Goal: Task Accomplishment & Management: Manage account settings

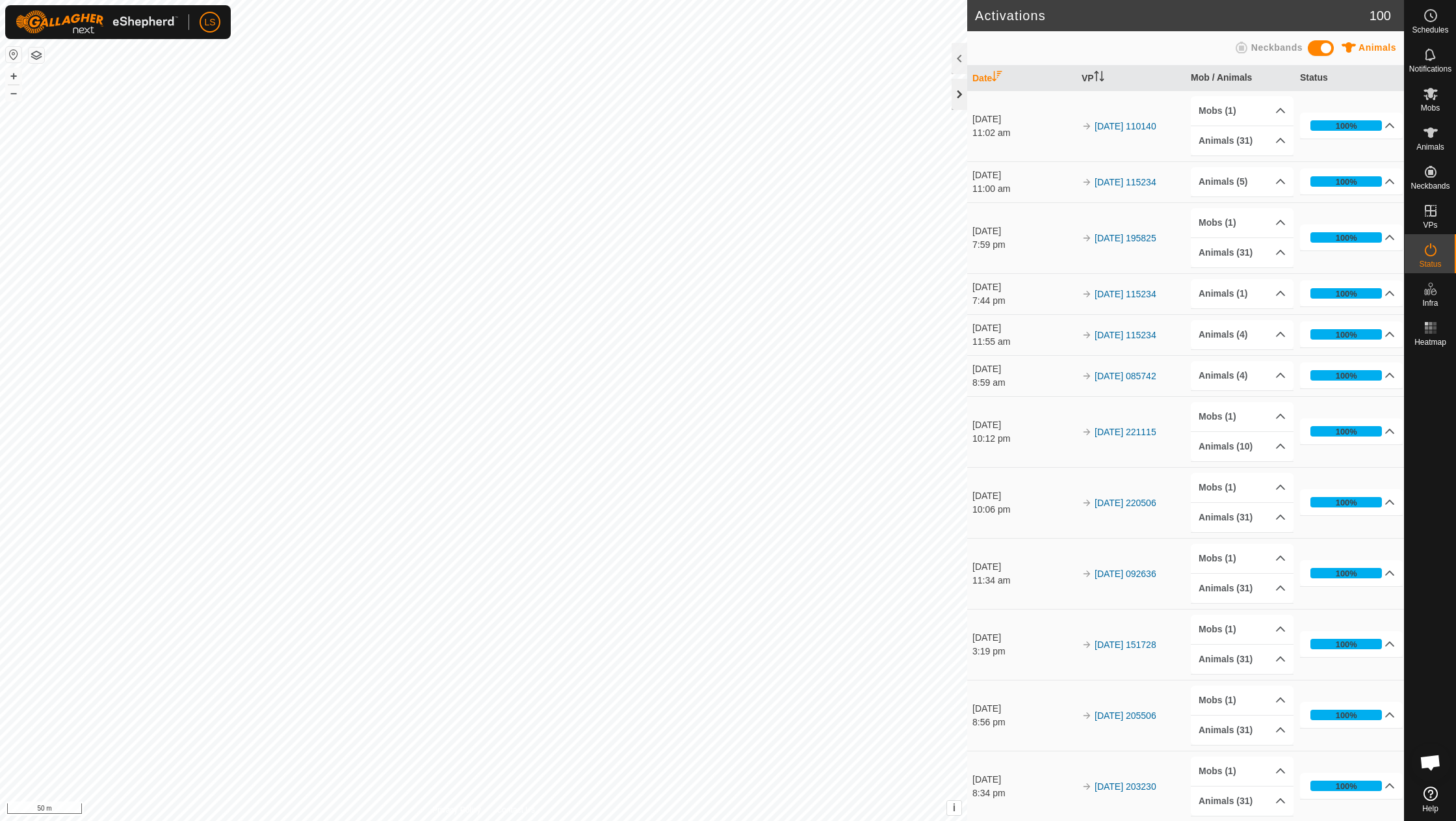
click at [952, 92] on div at bounding box center [959, 94] width 15 height 31
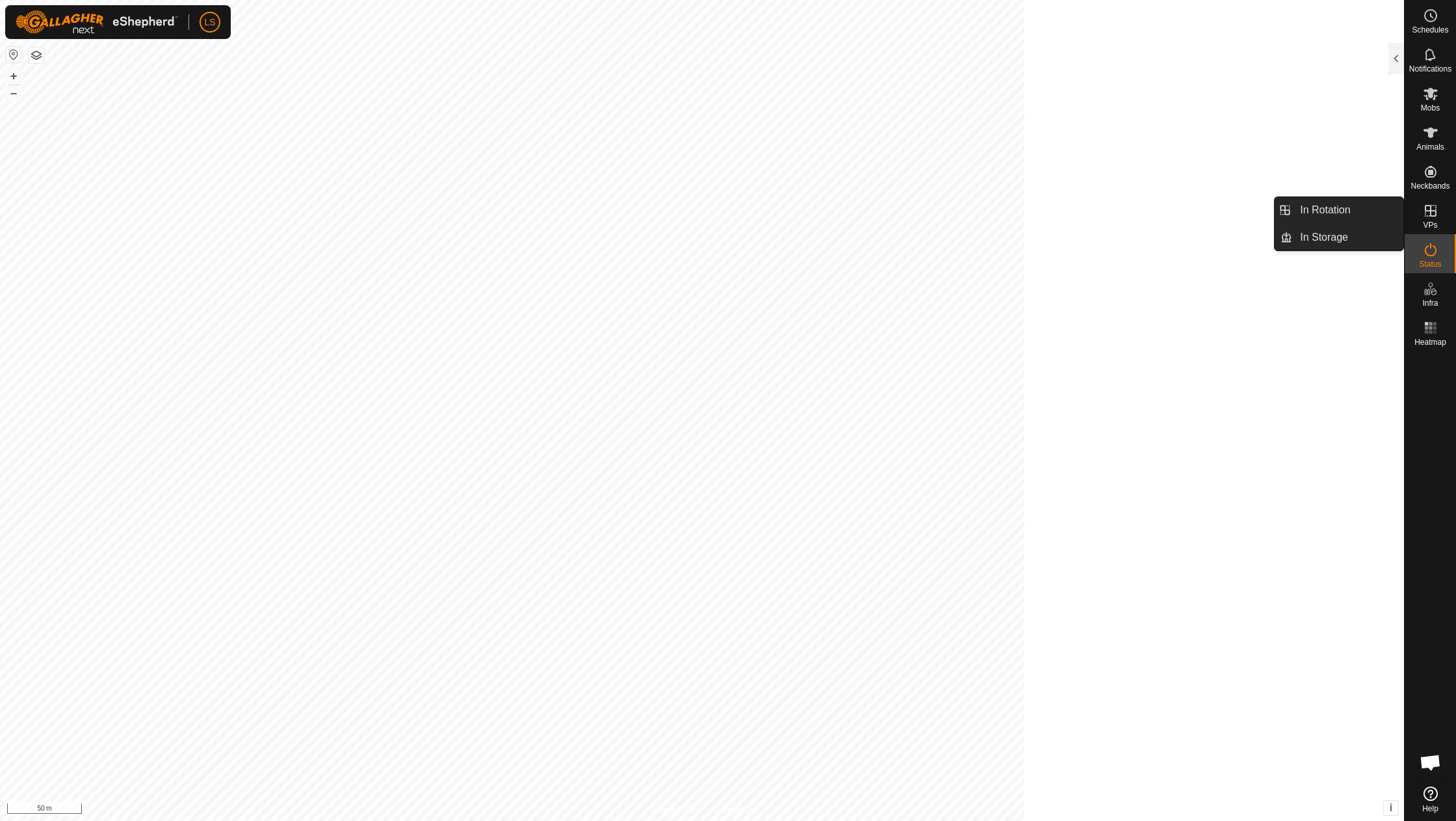
click at [1430, 218] on es-virtualpaddocks-svg-icon at bounding box center [1430, 210] width 23 height 20
click at [1306, 208] on link "In Rotation" at bounding box center [1347, 209] width 111 height 26
click at [1327, 208] on link "In Rotation" at bounding box center [1347, 209] width 111 height 26
click at [1400, 55] on div at bounding box center [1396, 58] width 15 height 31
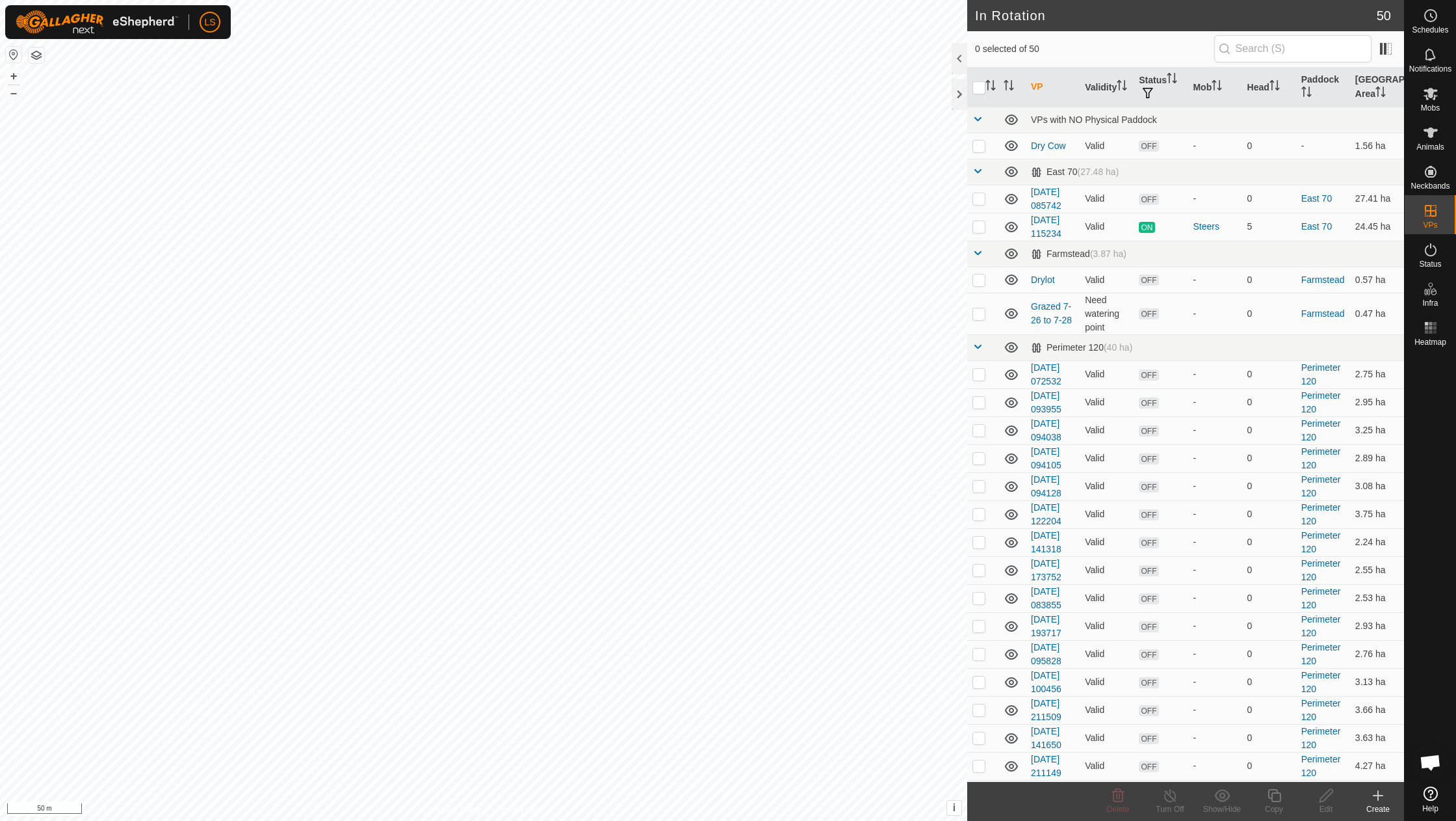
click at [1377, 800] on icon at bounding box center [1378, 795] width 15 height 16
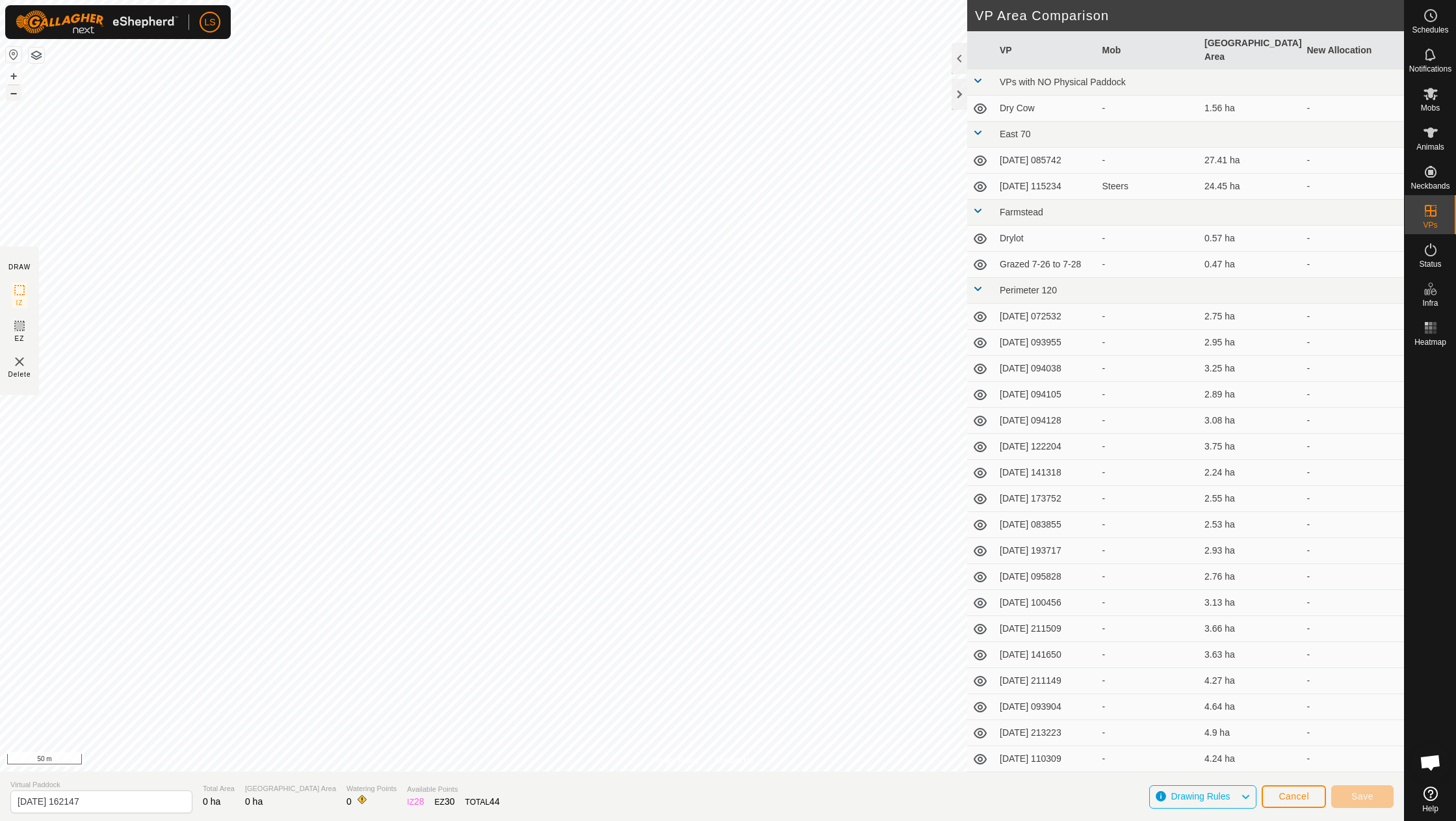
click at [14, 95] on button "–" at bounding box center [14, 93] width 15 height 16
click at [13, 74] on button "+" at bounding box center [14, 76] width 15 height 16
click at [1306, 797] on span "Cancel" at bounding box center [1293, 796] width 31 height 11
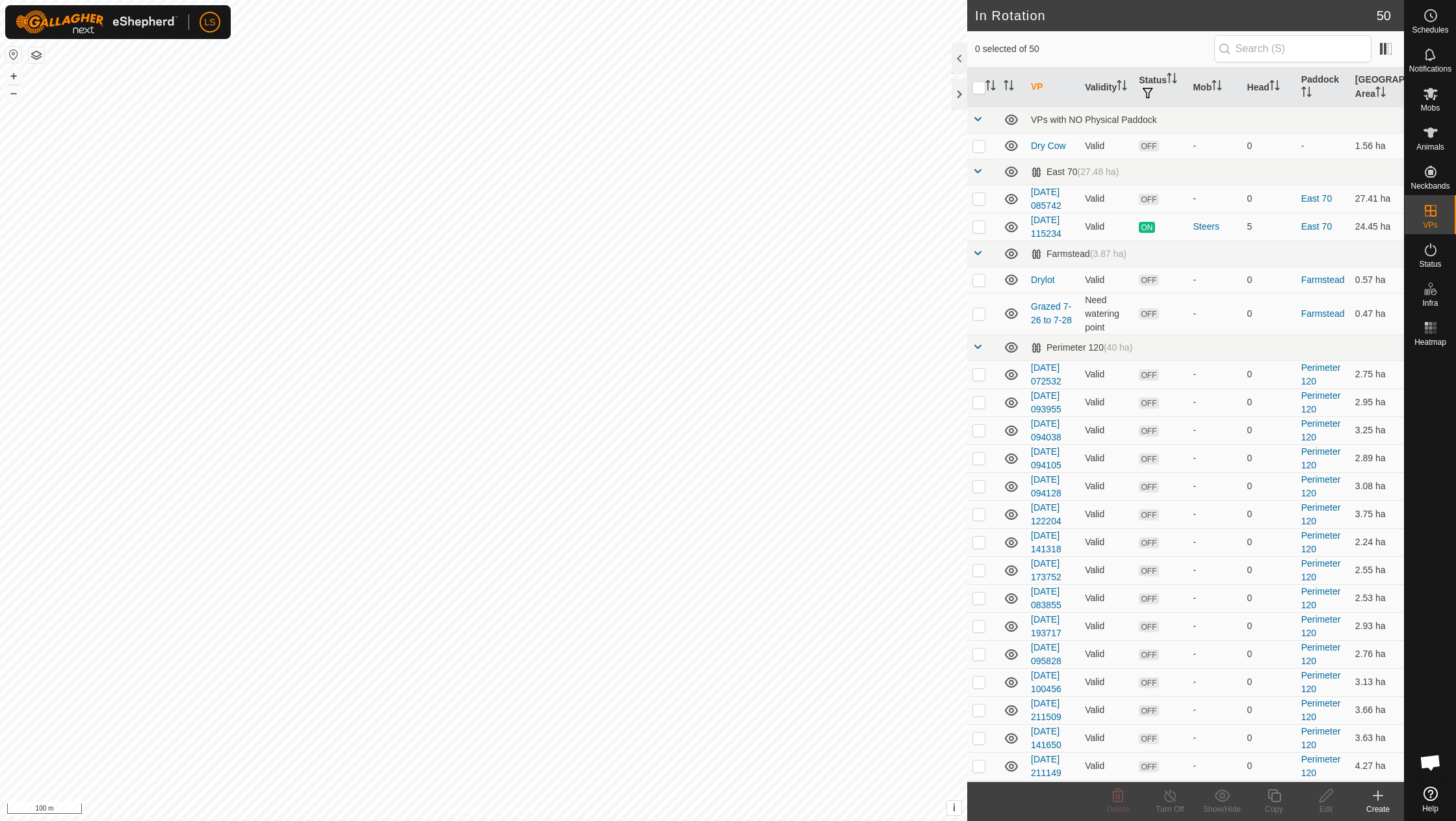
click at [1380, 799] on icon at bounding box center [1378, 795] width 15 height 16
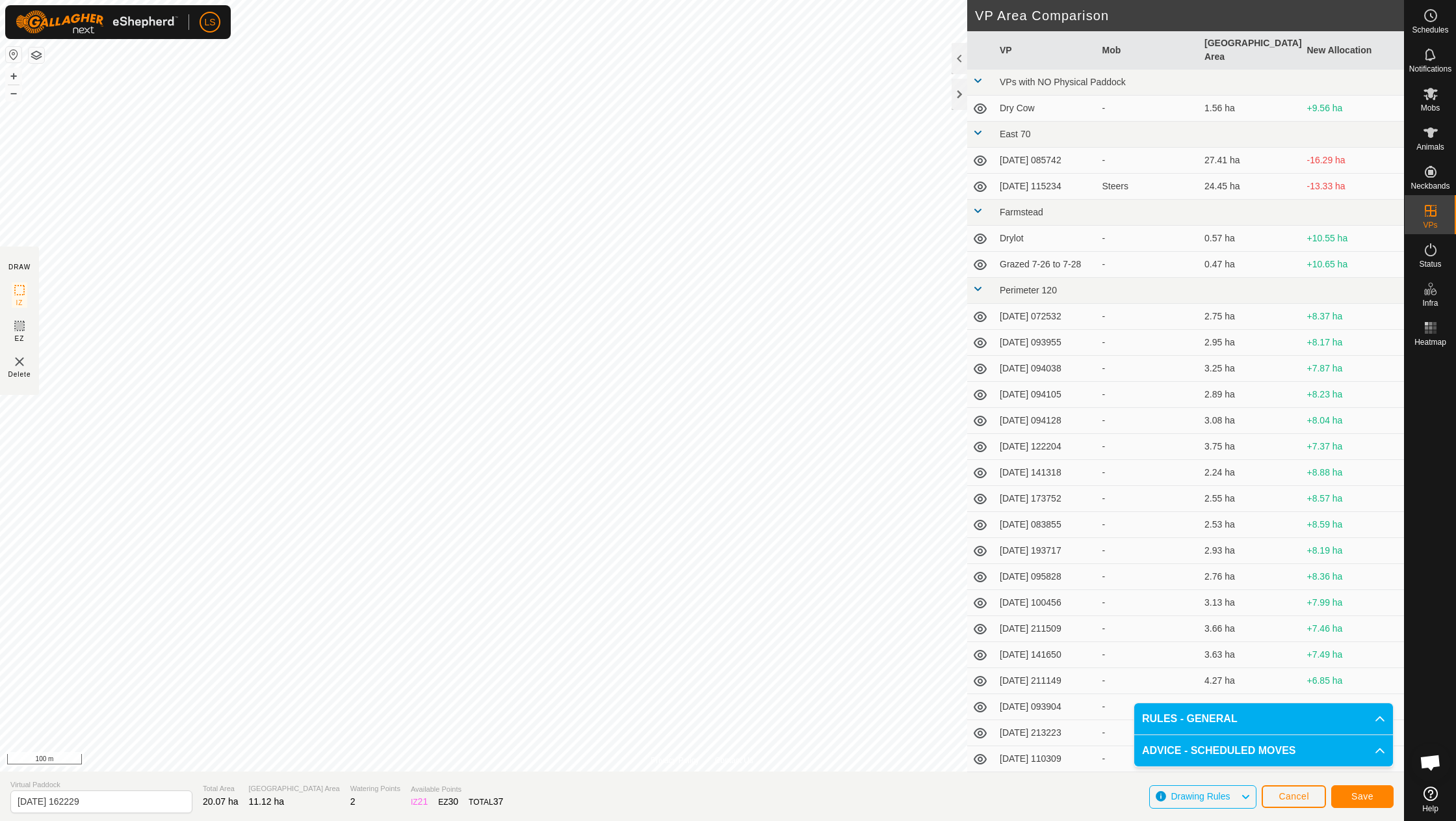
click at [1368, 797] on span "Save" at bounding box center [1362, 796] width 22 height 11
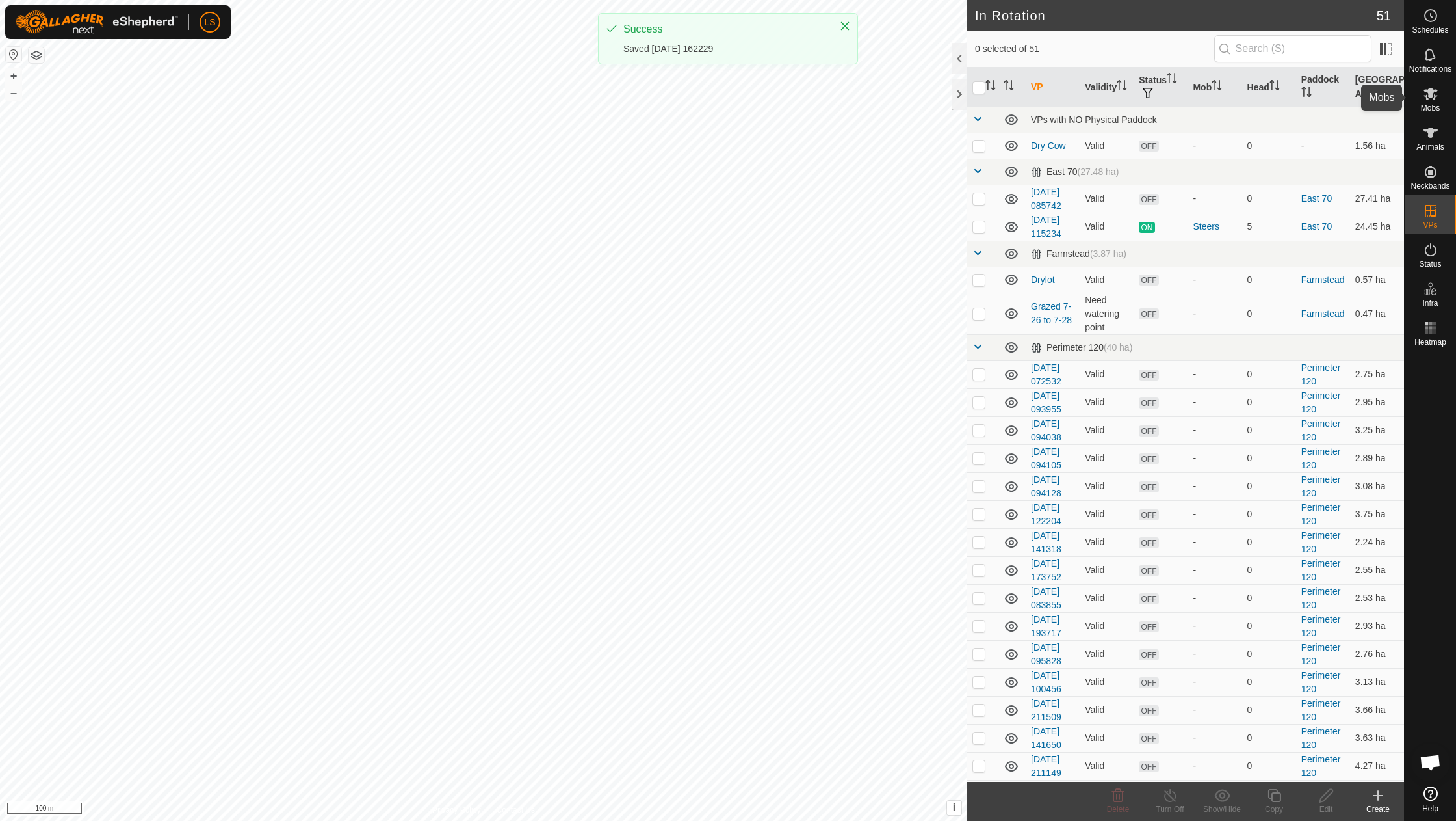
click at [1428, 97] on icon at bounding box center [1430, 94] width 15 height 16
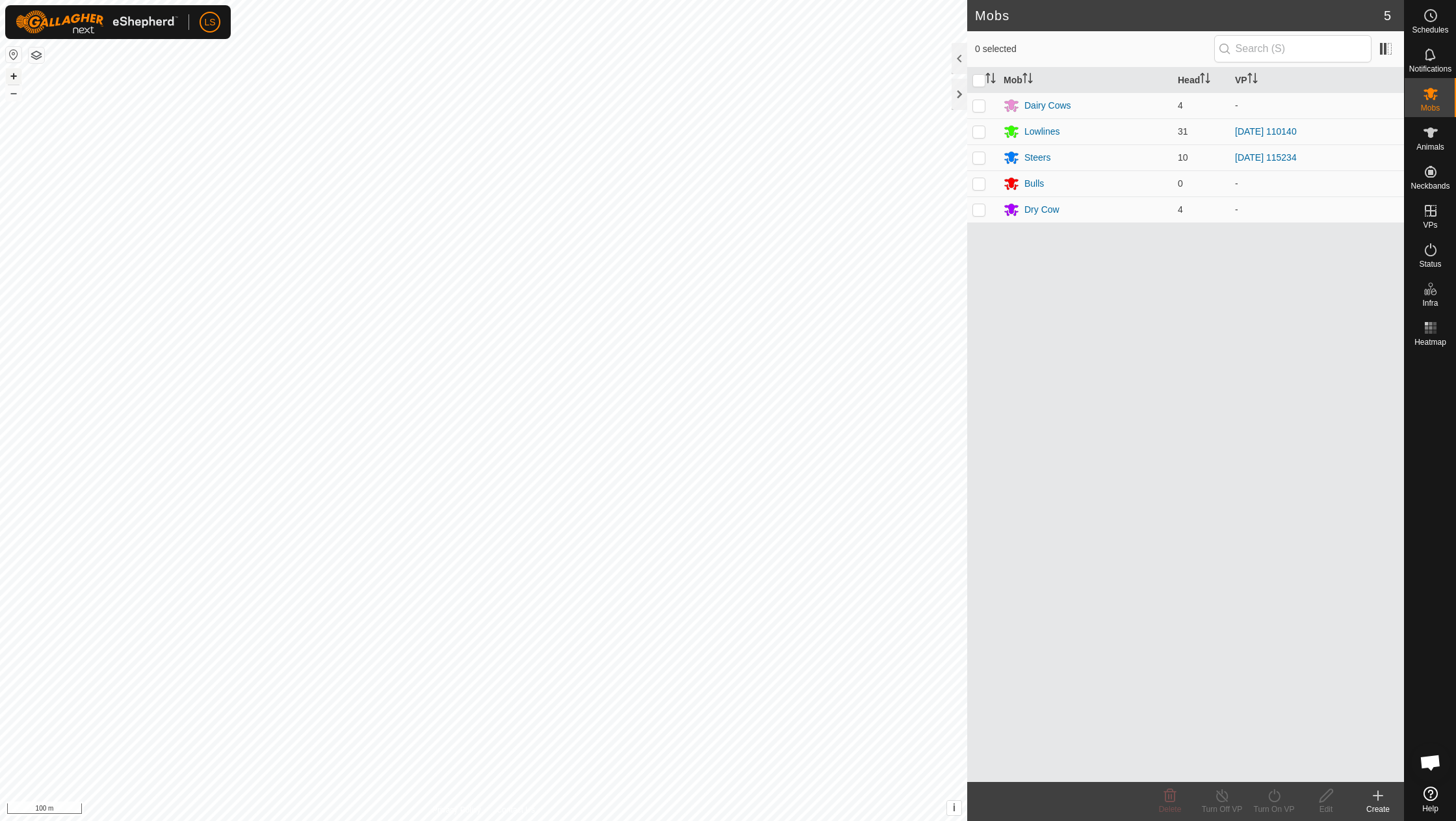
click at [11, 79] on button "+" at bounding box center [14, 76] width 15 height 16
click at [9, 76] on button "+" at bounding box center [14, 76] width 15 height 16
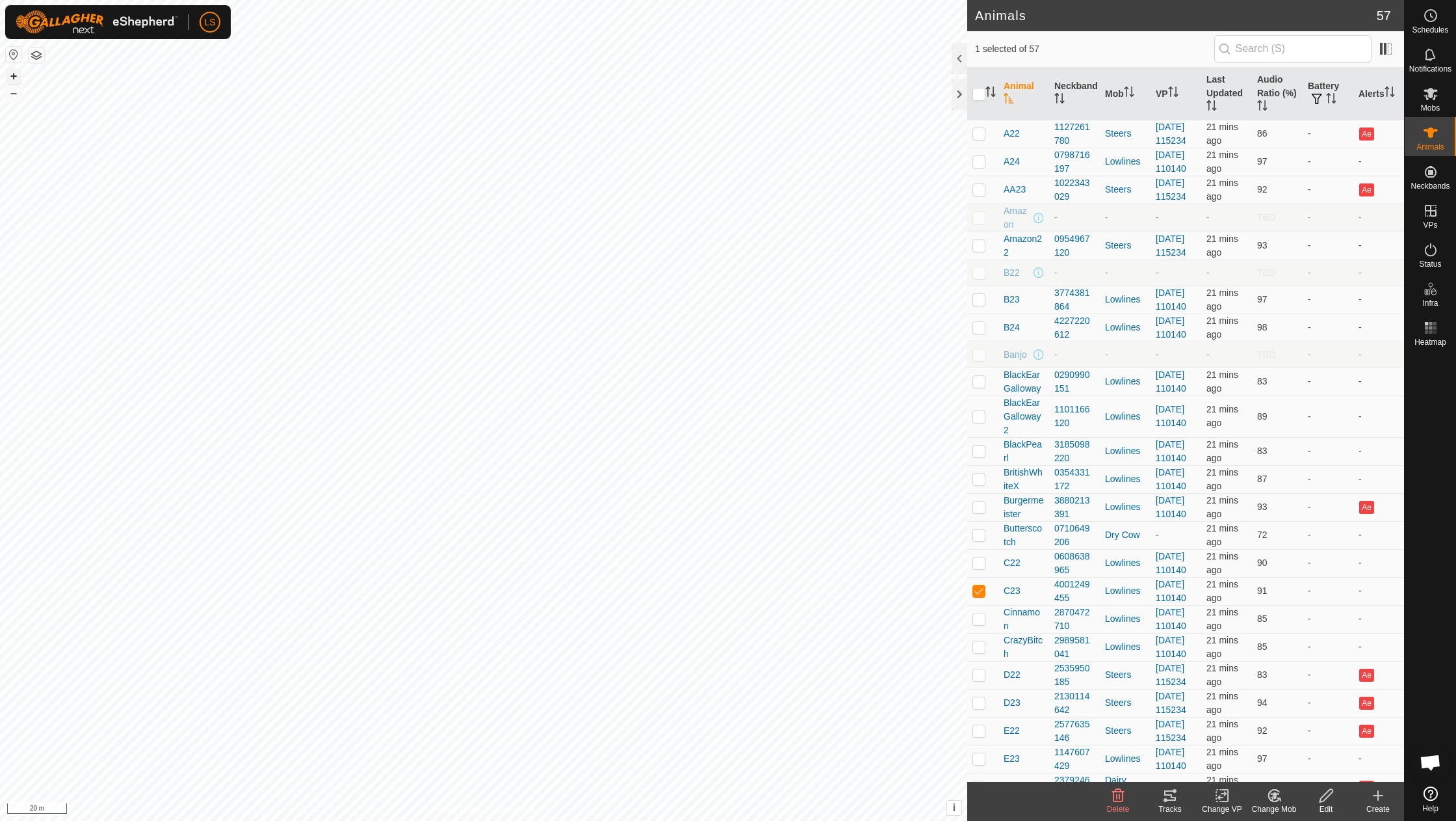
click at [8, 72] on button "+" at bounding box center [14, 76] width 15 height 16
checkbox input "true"
checkbox input "false"
checkbox input "true"
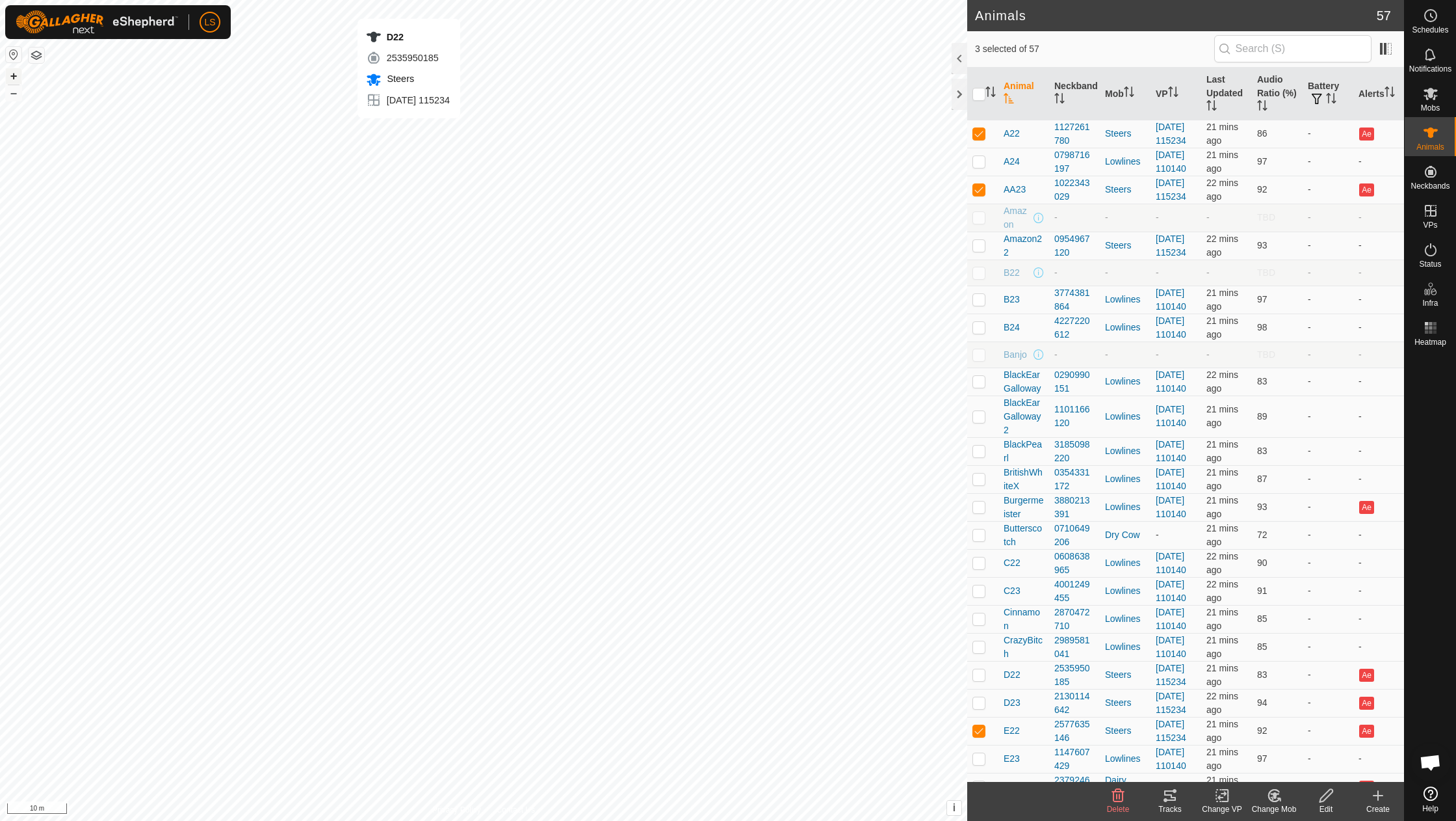
checkbox input "true"
click at [1224, 799] on icon at bounding box center [1222, 795] width 16 height 16
click at [1256, 742] on link "Choose VP..." at bounding box center [1260, 739] width 129 height 26
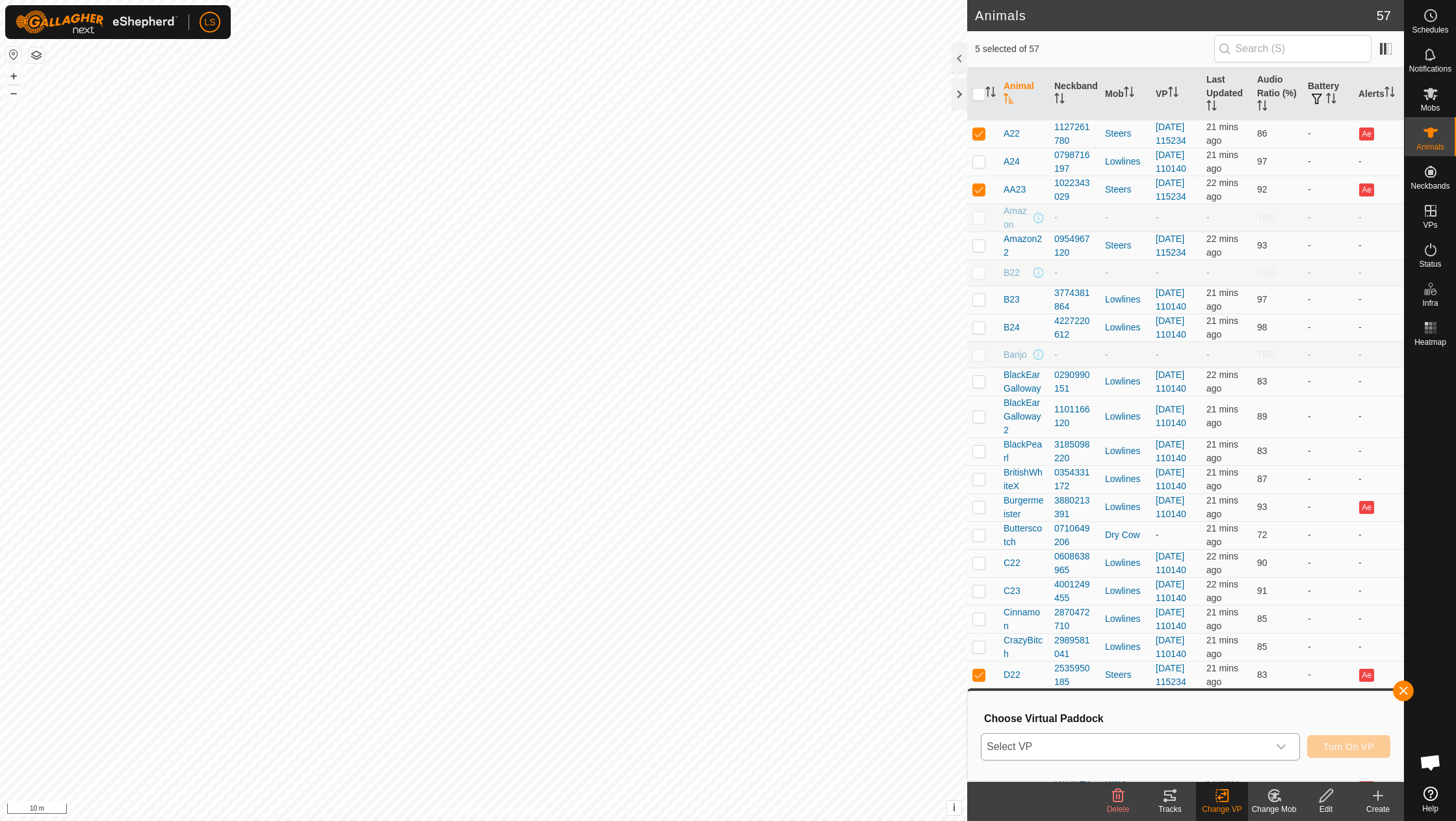
click at [1229, 744] on span "Select VP" at bounding box center [1125, 746] width 287 height 26
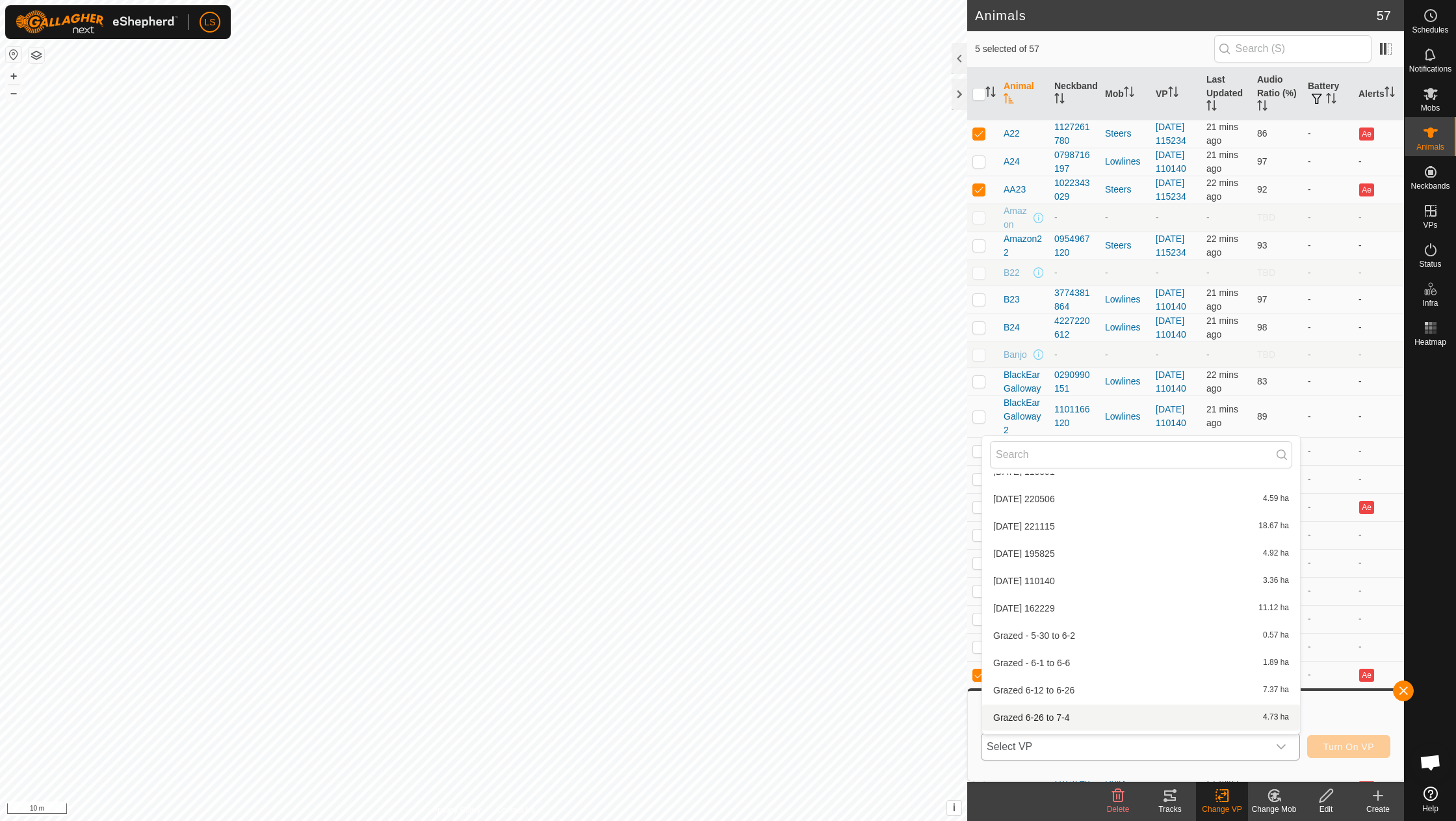
scroll to position [1086, 0]
click at [1038, 599] on li "[DATE] 162229 11.12 ha" at bounding box center [1141, 612] width 318 height 26
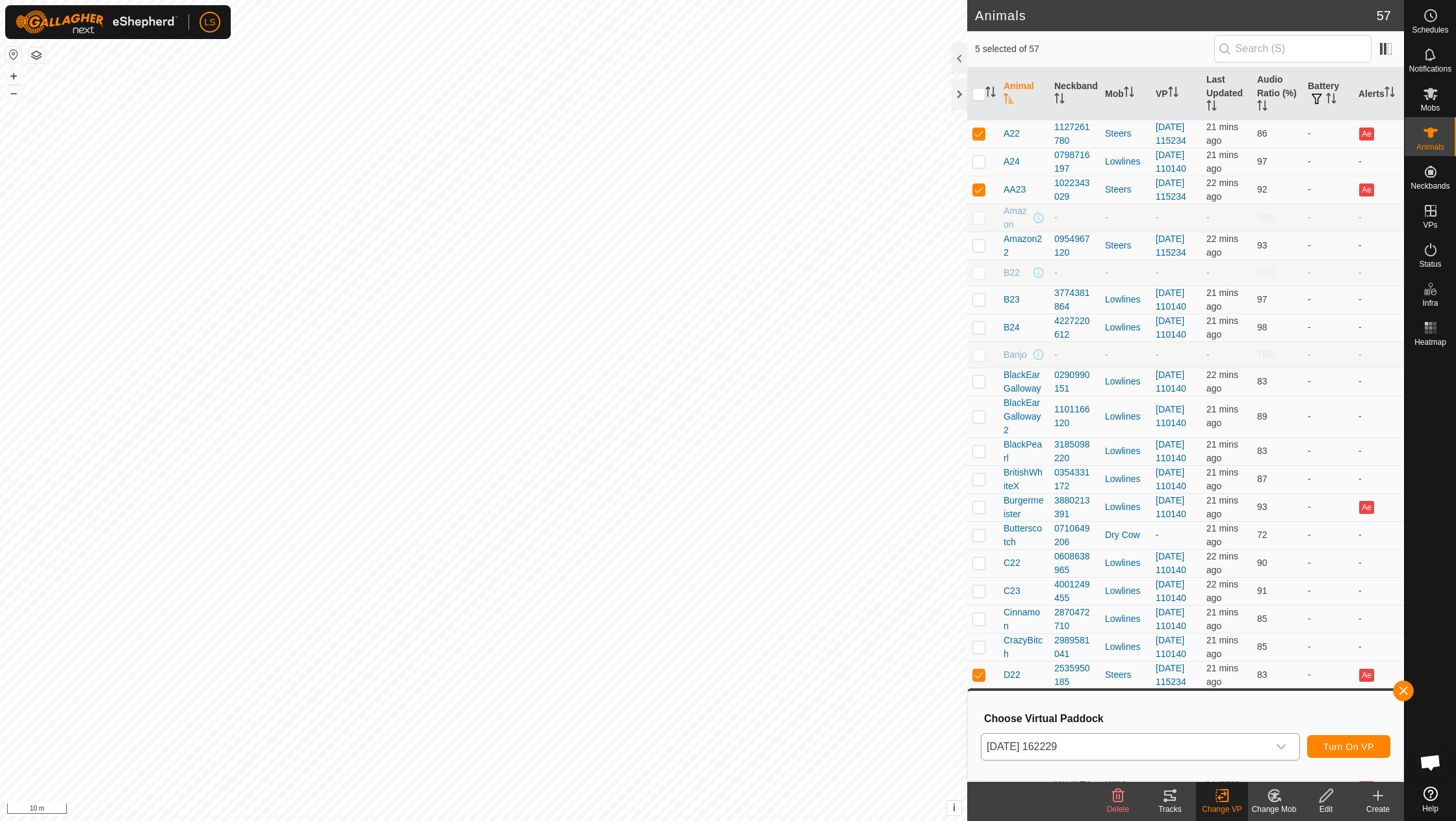
click at [1358, 751] on span "Turn On VP" at bounding box center [1348, 746] width 50 height 11
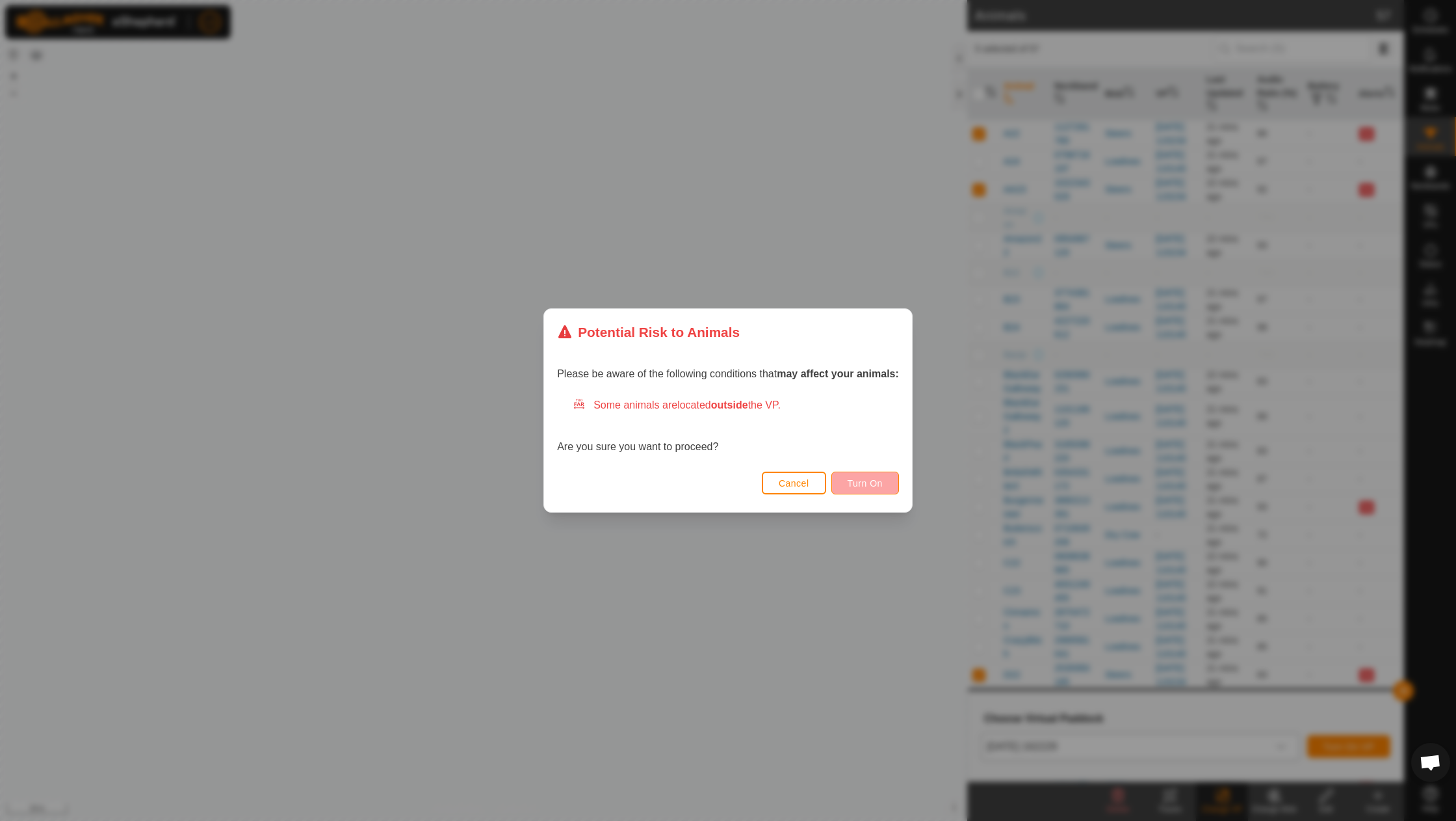
click at [863, 489] on button "Turn On" at bounding box center [865, 482] width 68 height 22
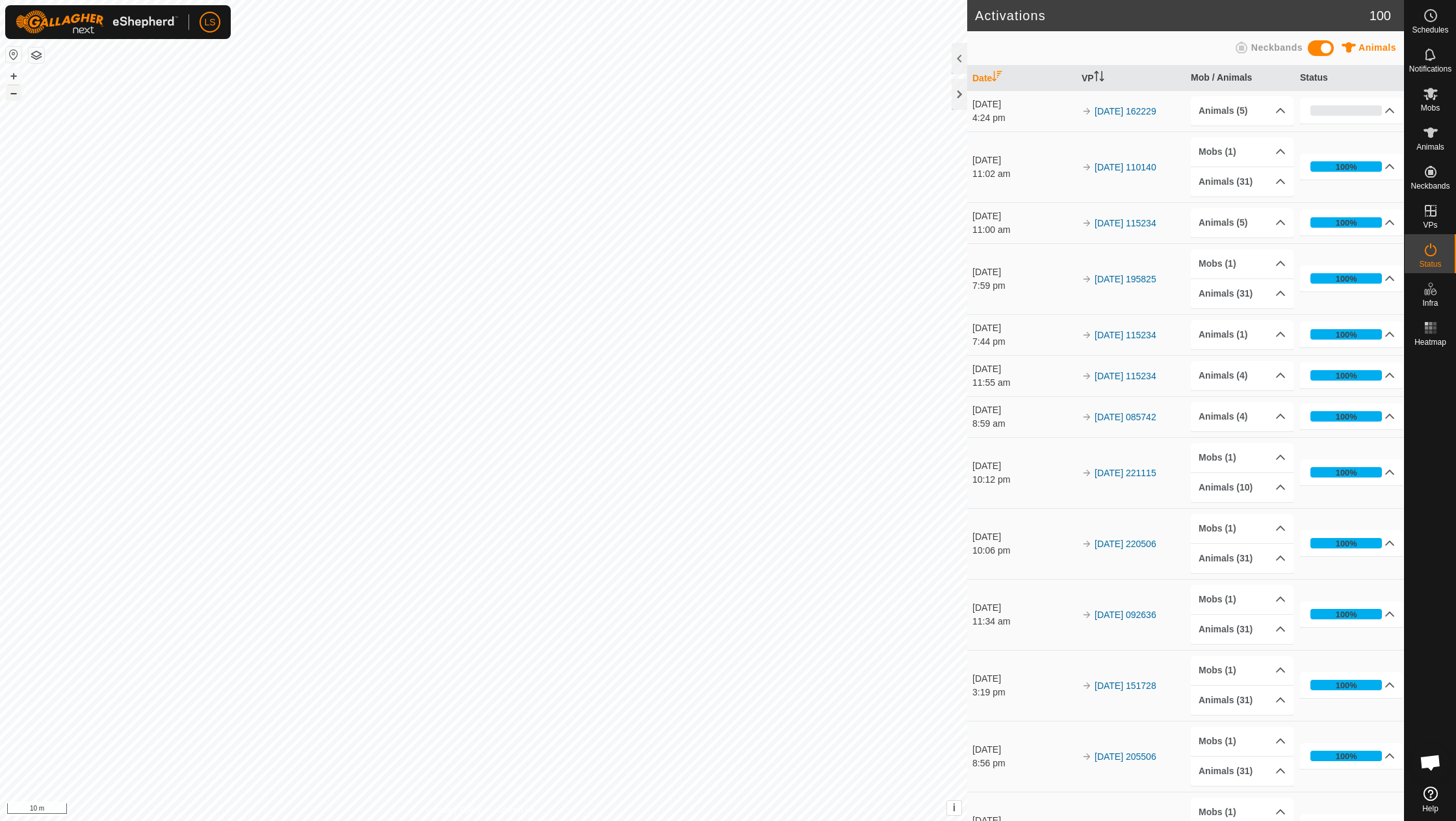
click at [13, 100] on button "–" at bounding box center [14, 93] width 15 height 16
click at [13, 94] on button "–" at bounding box center [14, 93] width 15 height 16
